Goal: Task Accomplishment & Management: Manage account settings

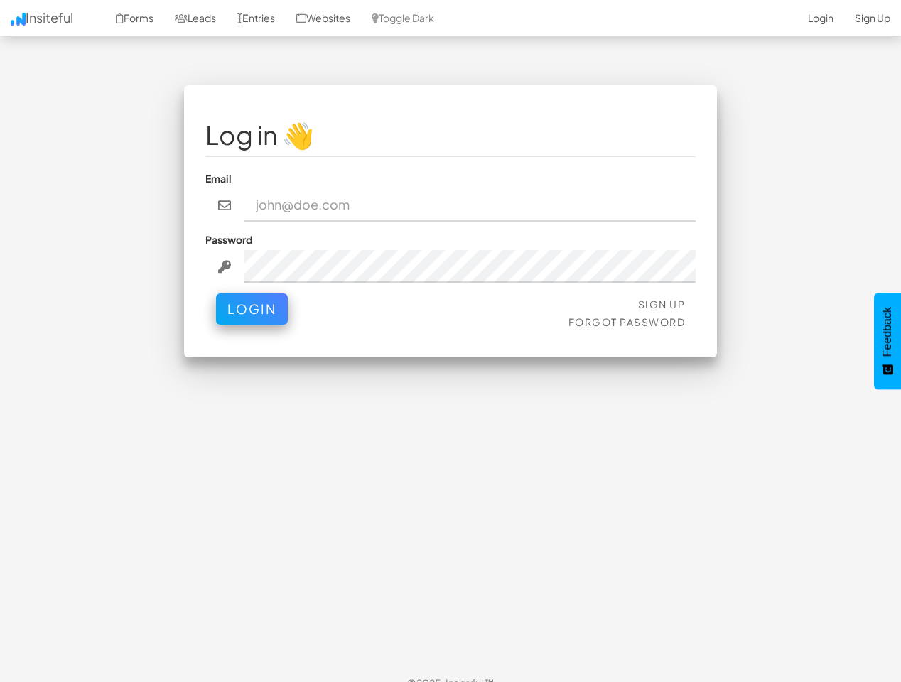
click at [451, 341] on div "Log in 👋 Email Password Sign Up Forgot Password Login < >" at bounding box center [450, 221] width 533 height 272
click at [419, 18] on link "Toggle Dark" at bounding box center [403, 18] width 84 height 36
click at [252, 309] on button "Login" at bounding box center [252, 309] width 72 height 31
click at [888, 341] on span "Feedback" at bounding box center [887, 332] width 13 height 50
click at [451, 341] on div "Log in 👋 Email Password Sign Up Forgot Password Login < >" at bounding box center [450, 221] width 533 height 272
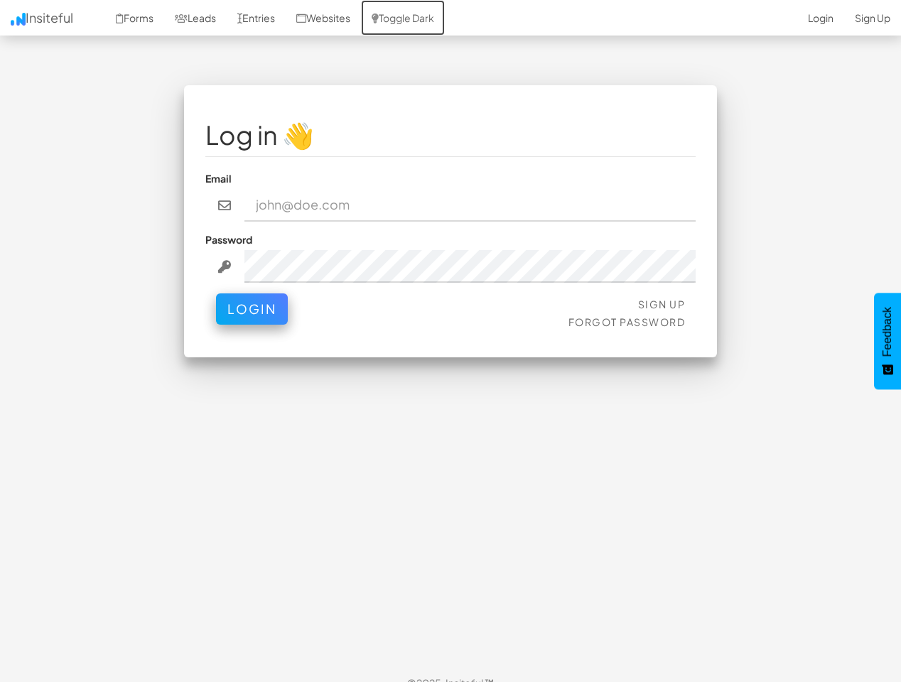
click at [419, 18] on link "Toggle Dark" at bounding box center [403, 18] width 84 height 36
click at [252, 309] on button "Login" at bounding box center [252, 309] width 72 height 31
click at [888, 341] on span "Feedback" at bounding box center [887, 332] width 13 height 50
